Goal: Transaction & Acquisition: Purchase product/service

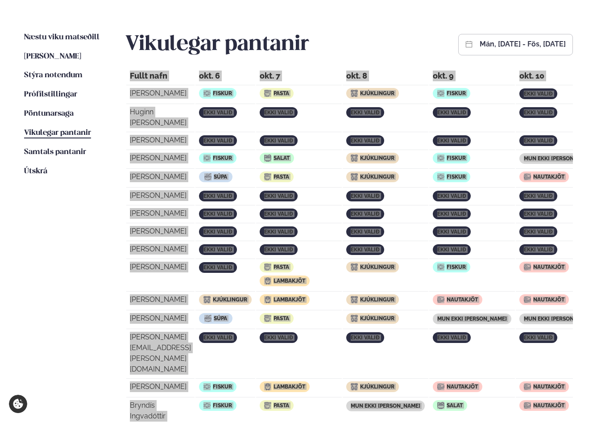
scroll to position [208, 0]
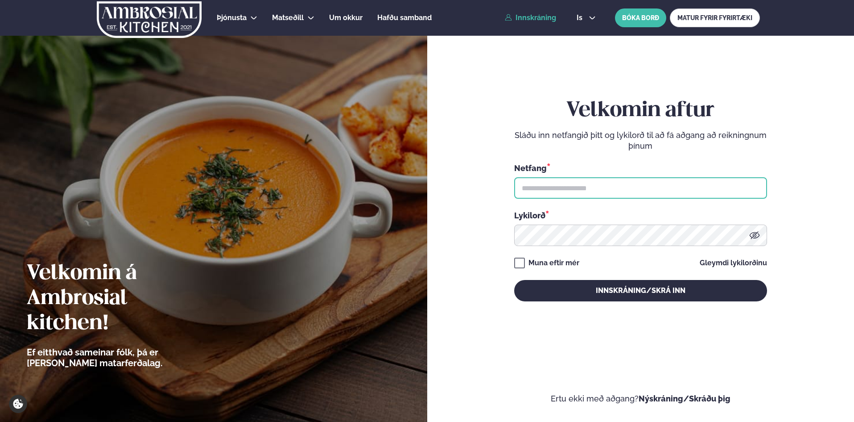
click at [622, 189] on input "text" at bounding box center [640, 187] width 253 height 21
type input "**********"
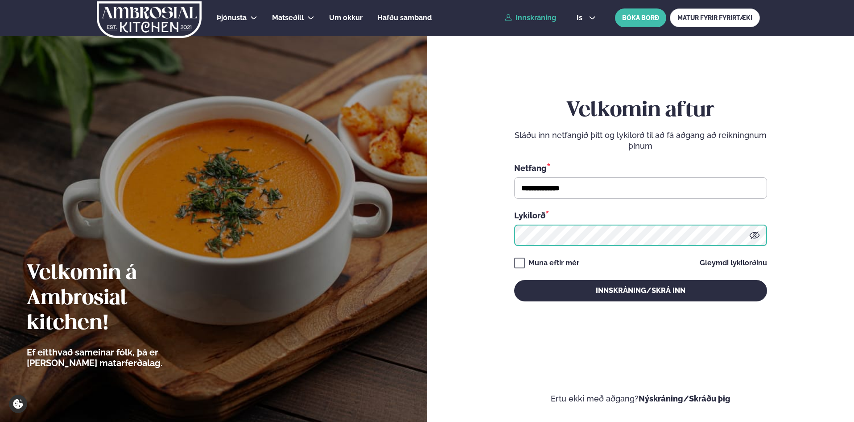
click at [514, 280] on button "Innskráning/Skrá inn" at bounding box center [640, 290] width 253 height 21
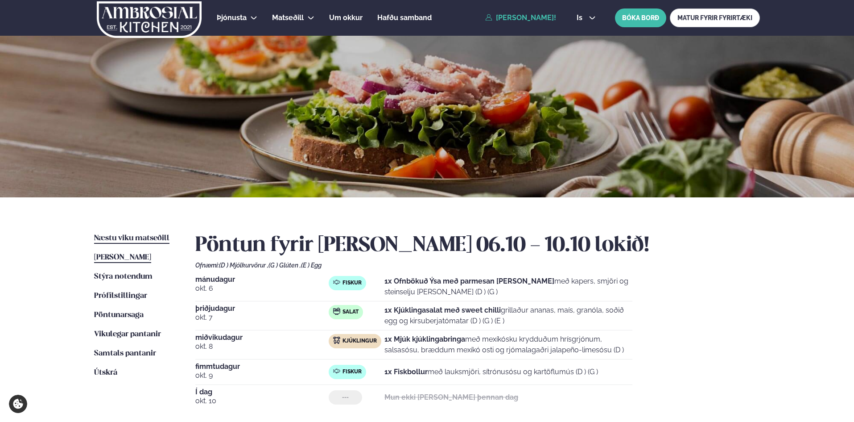
click at [129, 239] on span "Næstu viku matseðill" at bounding box center [131, 238] width 75 height 8
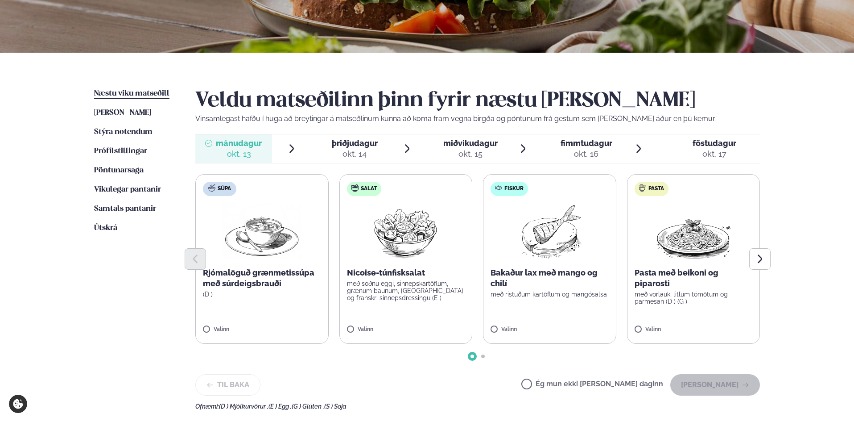
scroll to position [149, 0]
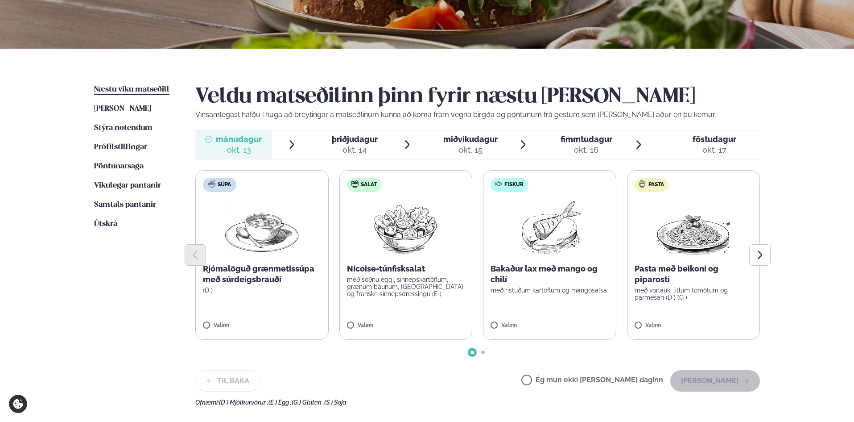
click at [472, 351] on span "Go to slide 1" at bounding box center [473, 352] width 4 height 4
click at [720, 379] on button "Halda áfram" at bounding box center [715, 380] width 90 height 21
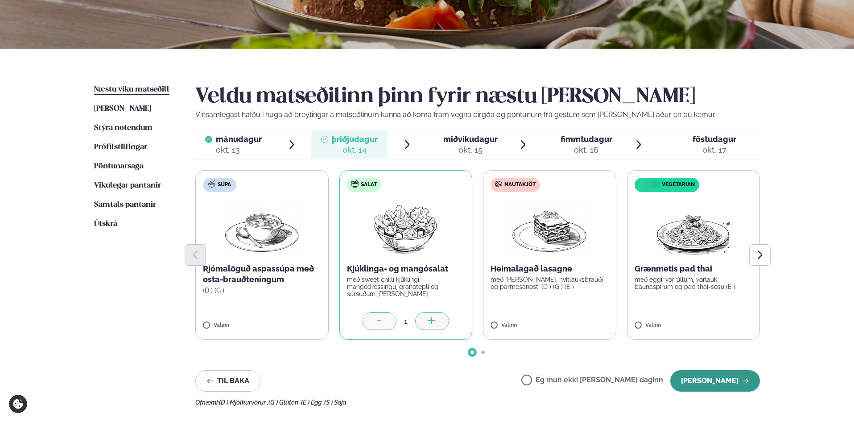
click at [711, 377] on button "Halda áfram" at bounding box center [715, 380] width 90 height 21
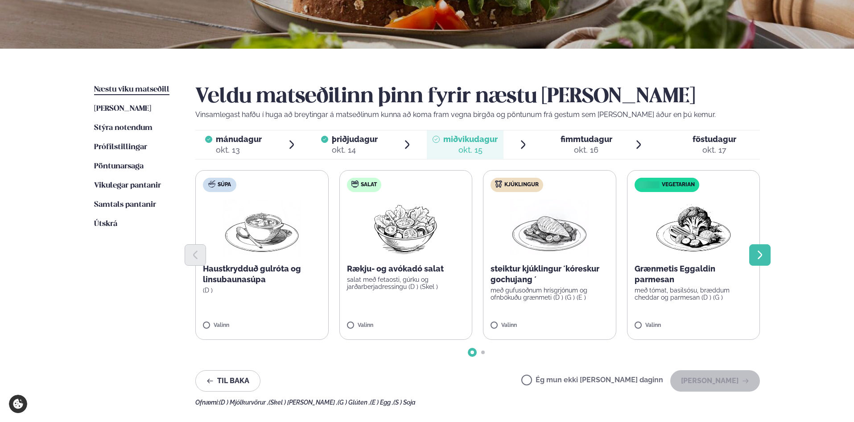
click at [762, 249] on icon "Next slide" at bounding box center [760, 254] width 11 height 11
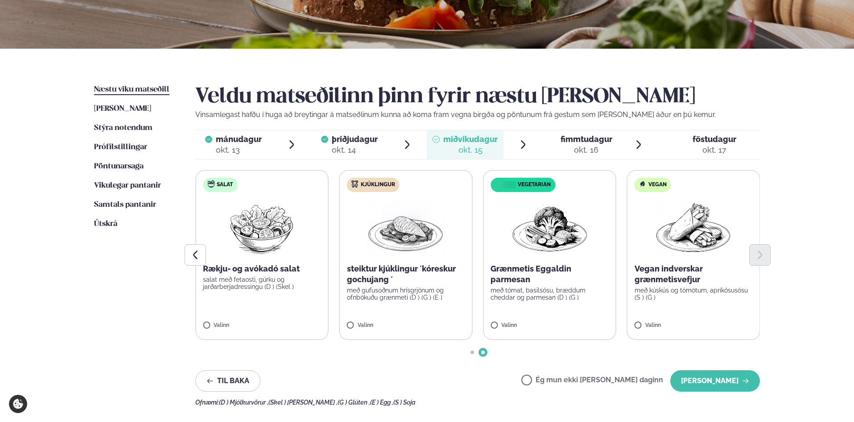
click at [586, 142] on span "fimmtudagur" at bounding box center [587, 138] width 52 height 9
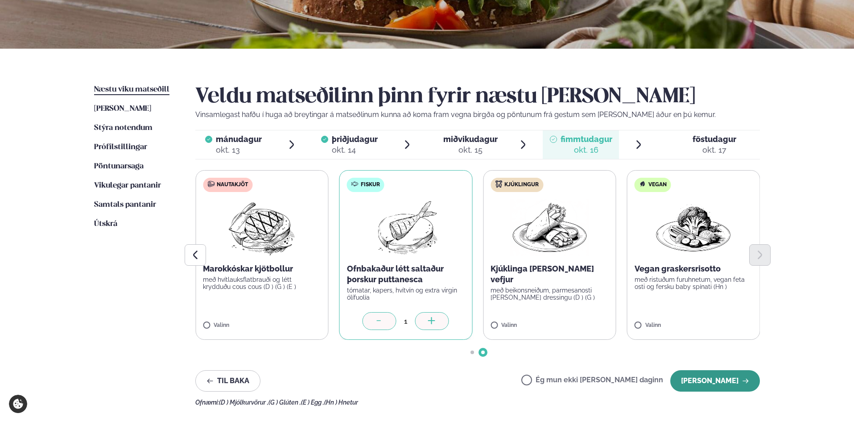
click at [724, 373] on button "Halda áfram" at bounding box center [715, 380] width 90 height 21
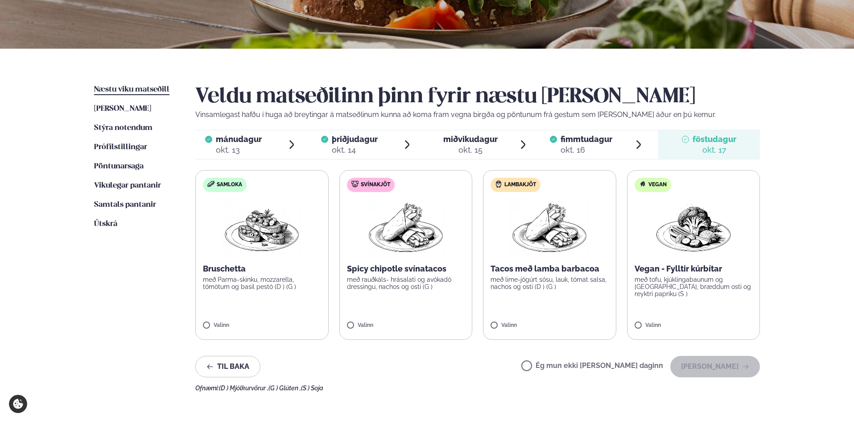
click at [555, 368] on label "Ég mun ekki borða þann daginn" at bounding box center [592, 366] width 142 height 9
click at [706, 364] on button "Halda áfram" at bounding box center [715, 366] width 90 height 21
